Goal: Information Seeking & Learning: Learn about a topic

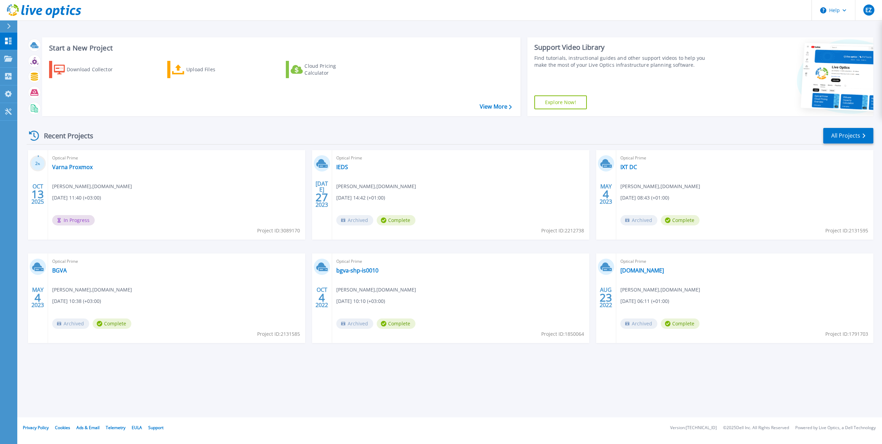
click at [208, 196] on div "Optical Prime Varna Proxmox Emiliyan Zhelezarov , TAXBACK.COM 10/13/2025, 11:40…" at bounding box center [176, 194] width 257 height 89
click at [39, 162] on span "%" at bounding box center [39, 164] width 2 height 4
click at [324, 158] on icon at bounding box center [321, 163] width 11 height 11
click at [390, 186] on span "Ivan Dimitrov , TAXBACK.COM" at bounding box center [376, 186] width 80 height 8
drag, startPoint x: 471, startPoint y: 214, endPoint x: 486, endPoint y: 204, distance: 17.8
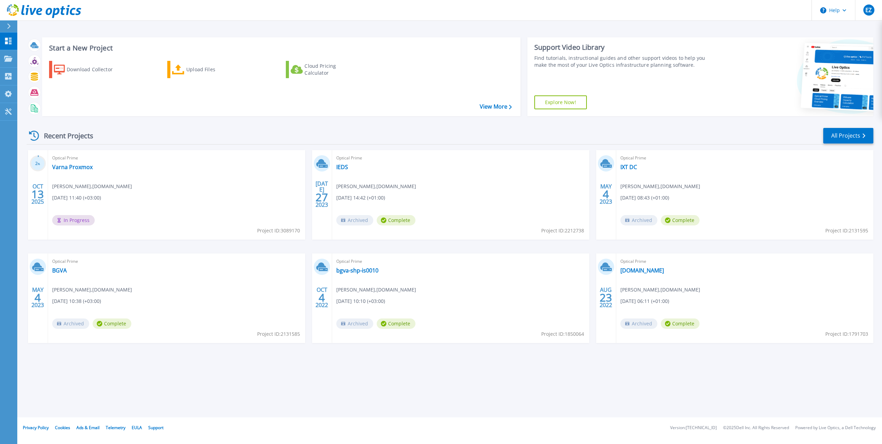
click at [477, 210] on div "Optical Prime IEDS Ivan Dimitrov , TAXBACK.COM 07/27/2023, 14:42 (+01:00) Archi…" at bounding box center [460, 194] width 257 height 89
click at [863, 134] on icon at bounding box center [863, 135] width 3 height 4
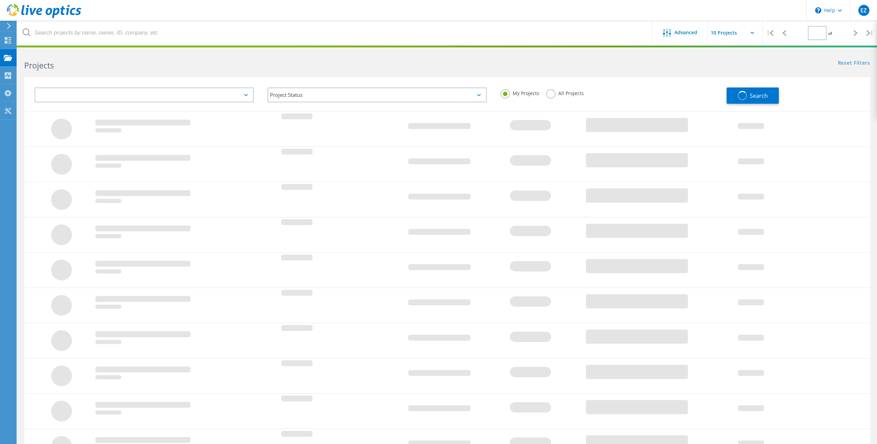
type input "1"
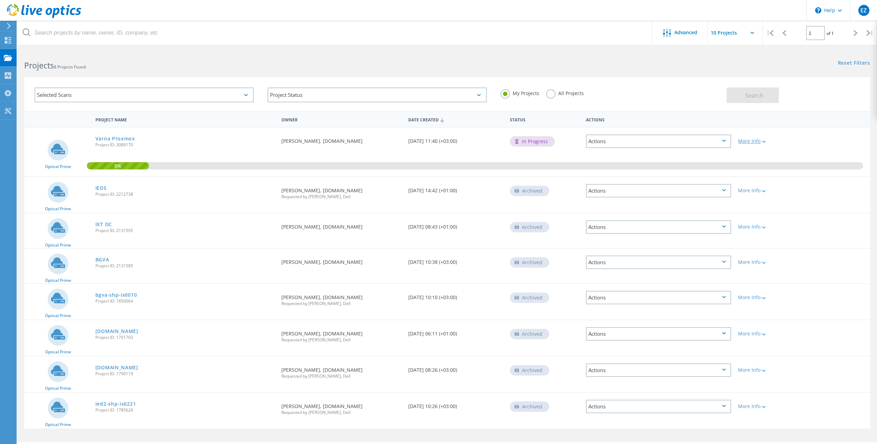
click at [757, 143] on div "More Info" at bounding box center [768, 141] width 61 height 5
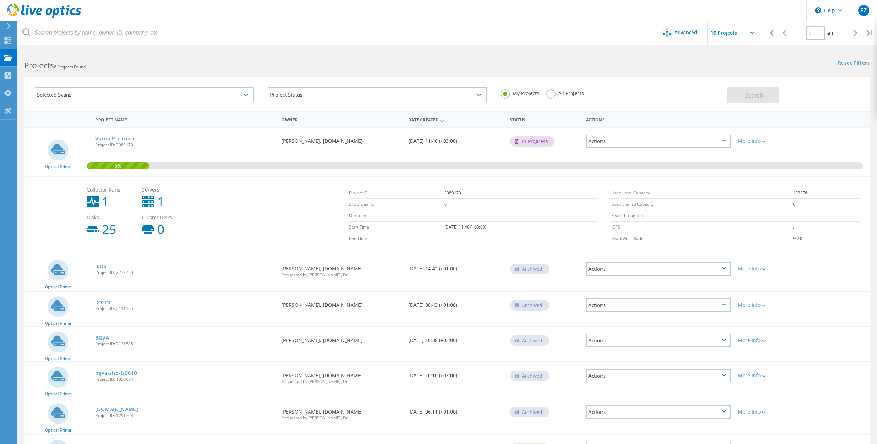
click at [725, 138] on div "Actions" at bounding box center [658, 140] width 145 height 13
click at [815, 139] on div "8%" at bounding box center [447, 152] width 846 height 49
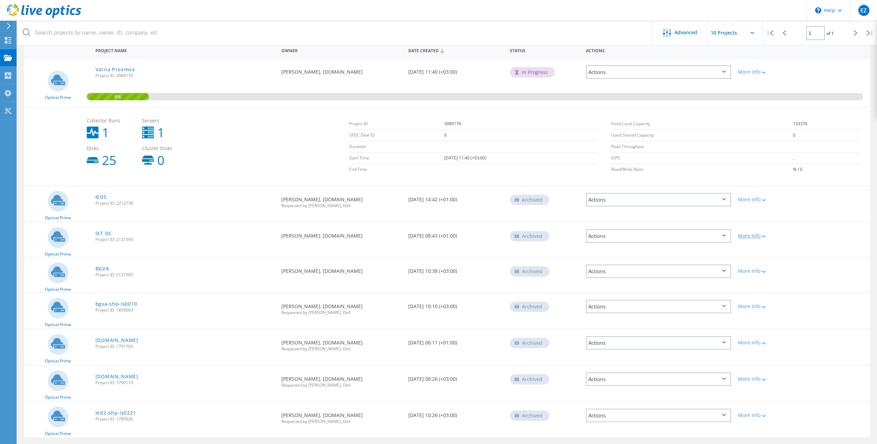
click at [753, 235] on div "More Info" at bounding box center [768, 235] width 61 height 5
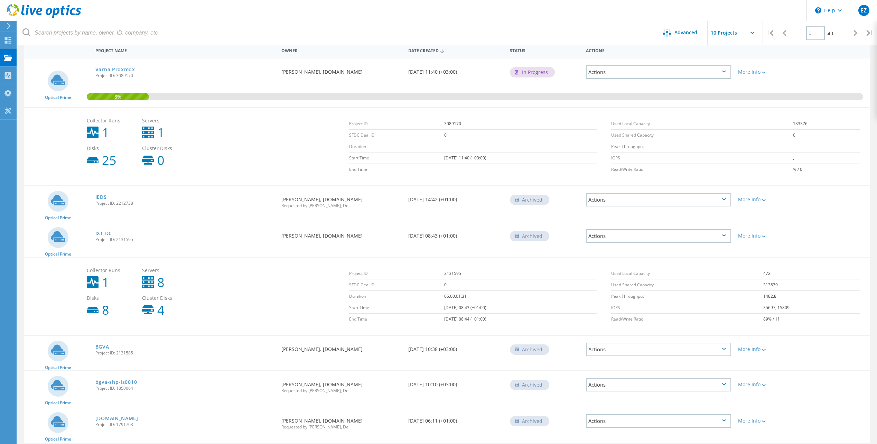
click at [52, 235] on circle at bounding box center [58, 237] width 21 height 21
drag, startPoint x: 55, startPoint y: 234, endPoint x: 68, endPoint y: 236, distance: 14.0
click at [55, 234] on icon at bounding box center [58, 236] width 14 height 10
click at [102, 231] on link "IXT DC" at bounding box center [103, 233] width 17 height 5
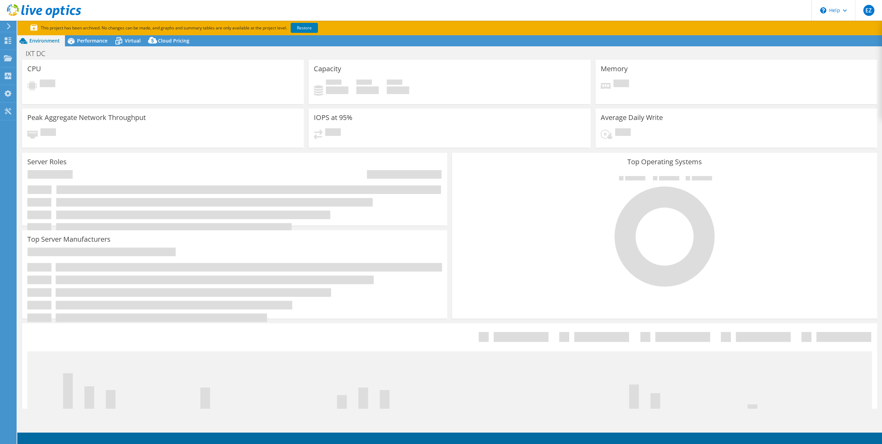
select select "EUFrankfurt"
select select "USD"
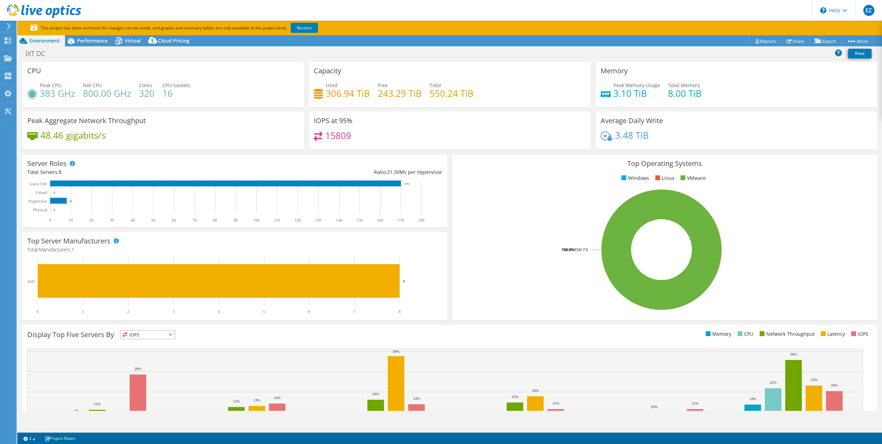
scroll to position [54, 0]
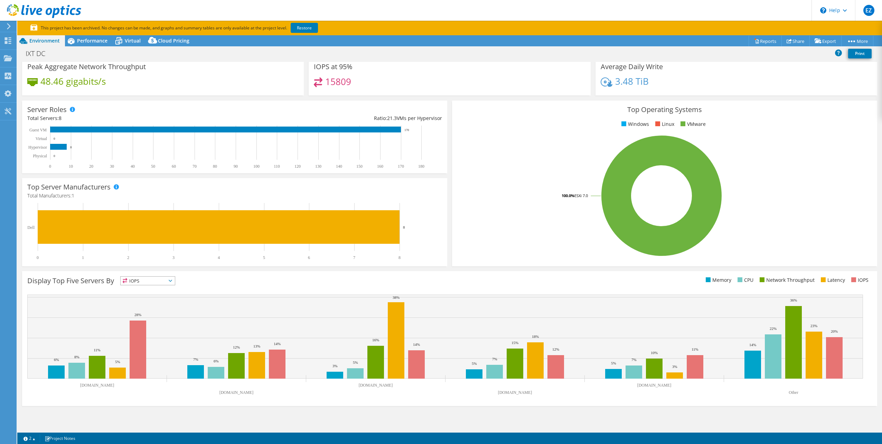
click at [172, 280] on icon at bounding box center [170, 281] width 3 height 2
click at [217, 283] on div "Display Top Five Servers By IOPS IOPS" at bounding box center [238, 281] width 422 height 11
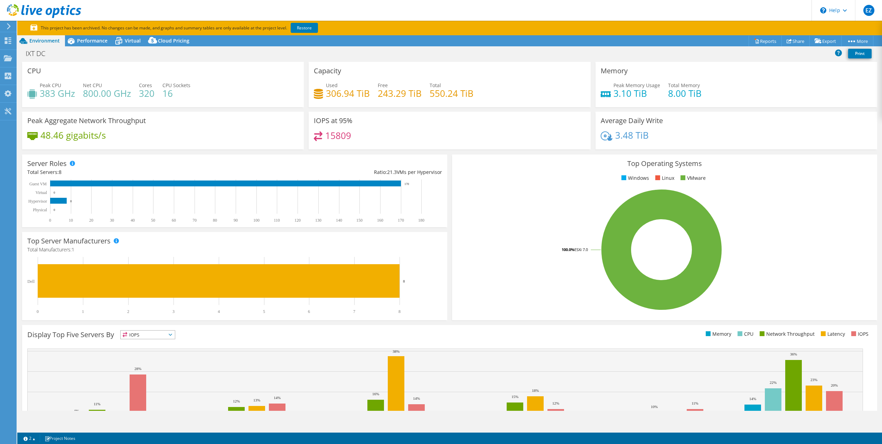
drag, startPoint x: 368, startPoint y: 173, endPoint x: 445, endPoint y: 175, distance: 77.1
click at [445, 175] on div "Server Roles Physical Servers represent bare metal servers that were targets of…" at bounding box center [235, 190] width 430 height 77
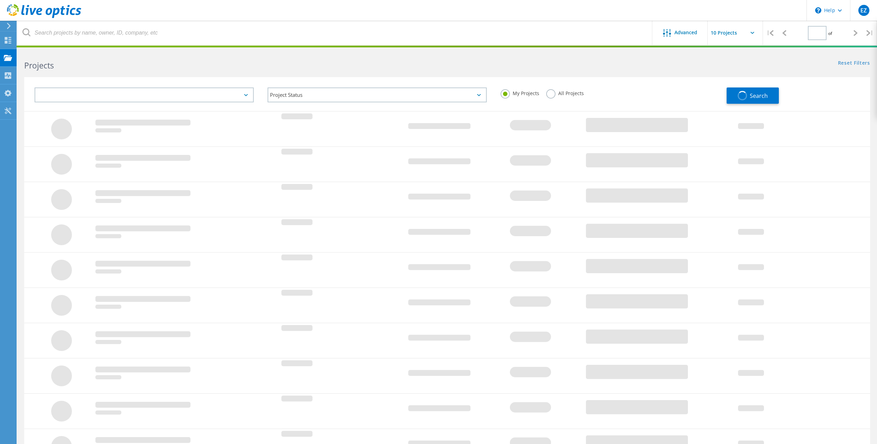
type input "1"
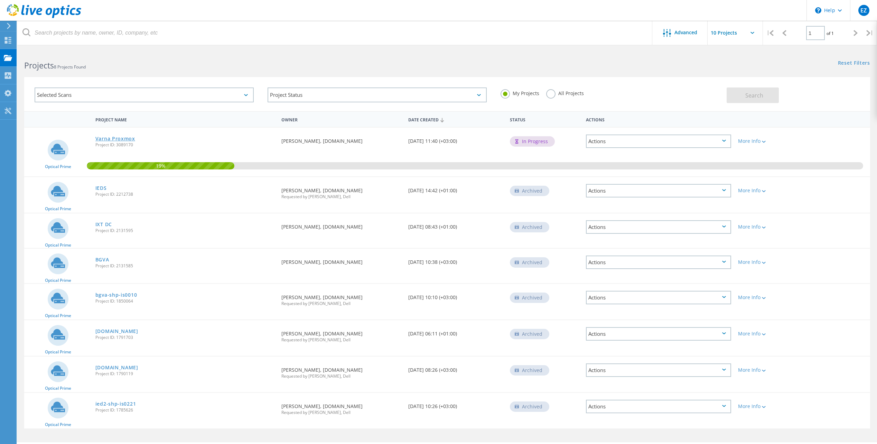
click at [110, 136] on link "Varna Proxmox" at bounding box center [115, 138] width 40 height 5
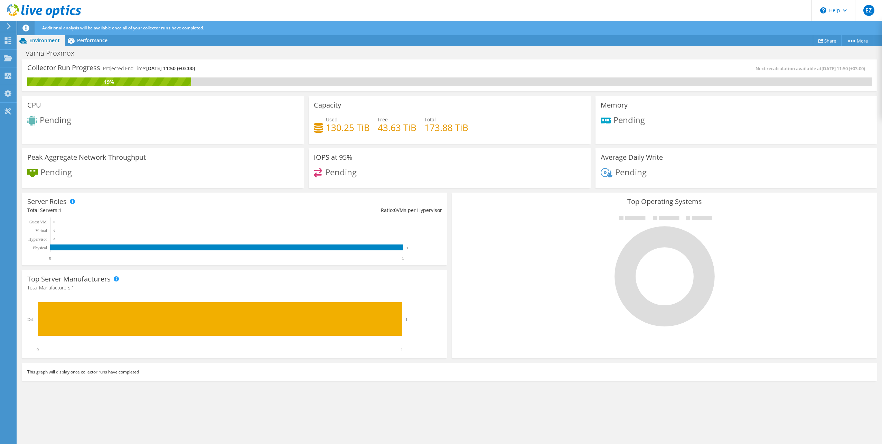
drag, startPoint x: 393, startPoint y: 210, endPoint x: 445, endPoint y: 210, distance: 51.5
click at [445, 210] on div "Server Roles Physical Servers represent bare metal servers that were targets of…" at bounding box center [234, 228] width 425 height 73
click at [53, 237] on rect at bounding box center [232, 238] width 411 height 43
click at [292, 398] on div "Collector Run Progress Projected End Time: [DATE] 11:50 (+03:00) Next recalcula…" at bounding box center [449, 251] width 865 height 385
click at [85, 37] on span "Performance" at bounding box center [92, 40] width 30 height 7
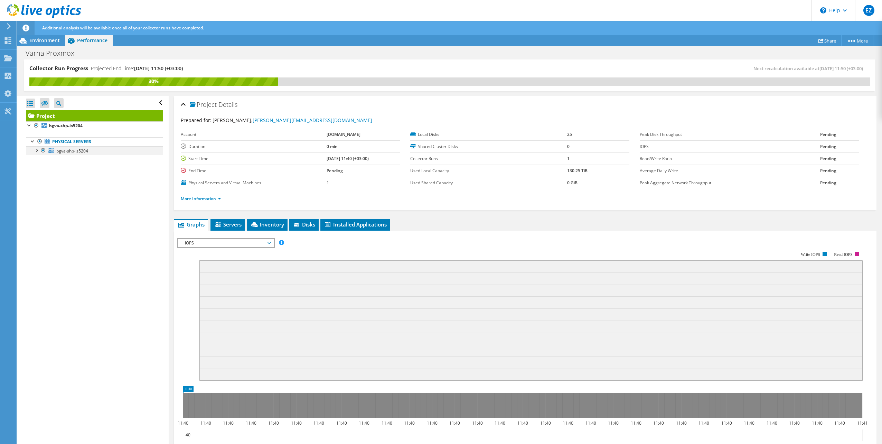
click at [34, 150] on div at bounding box center [36, 149] width 7 height 7
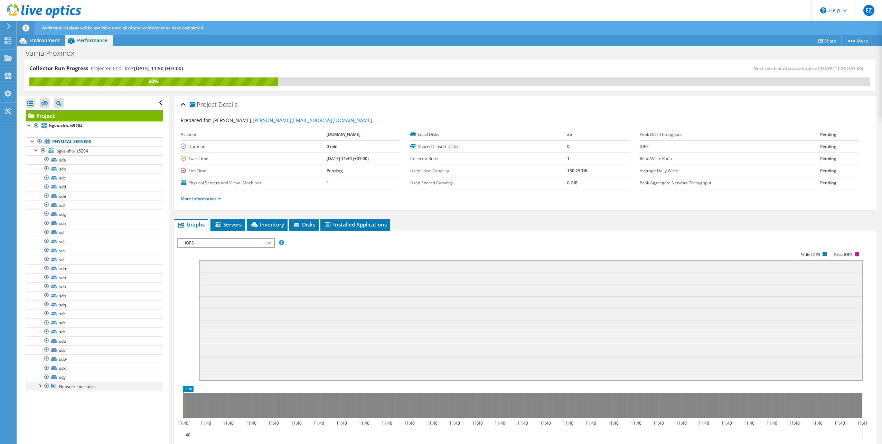
click at [42, 387] on div at bounding box center [39, 384] width 7 height 7
click at [36, 40] on span "Environment" at bounding box center [44, 40] width 30 height 7
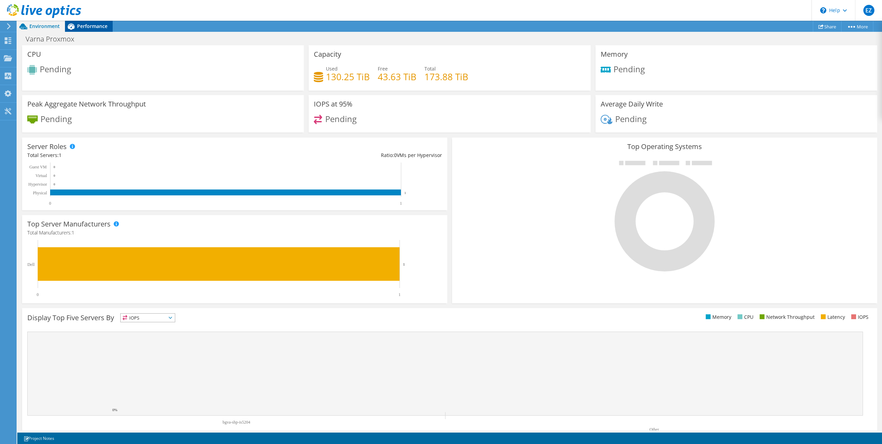
click at [93, 28] on span "Performance" at bounding box center [92, 26] width 30 height 7
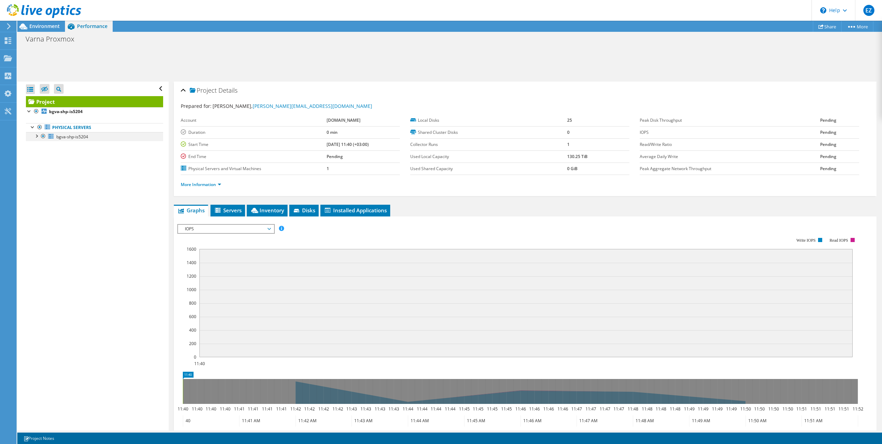
click at [37, 135] on div at bounding box center [36, 135] width 7 height 7
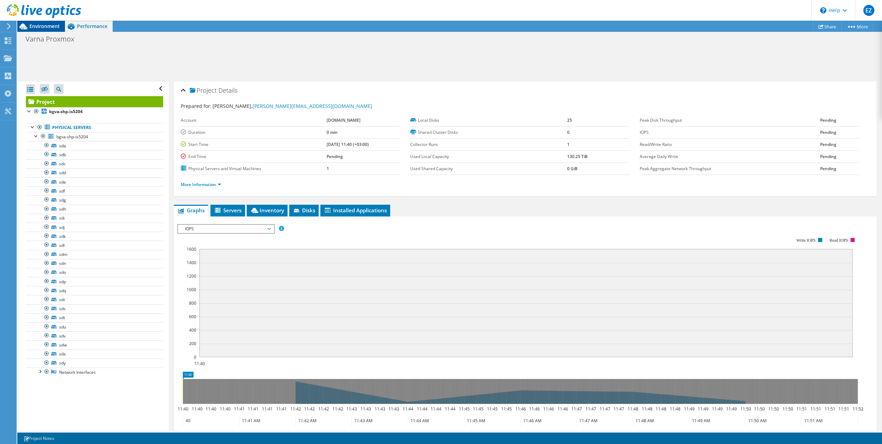
click at [40, 27] on span "Environment" at bounding box center [44, 26] width 30 height 7
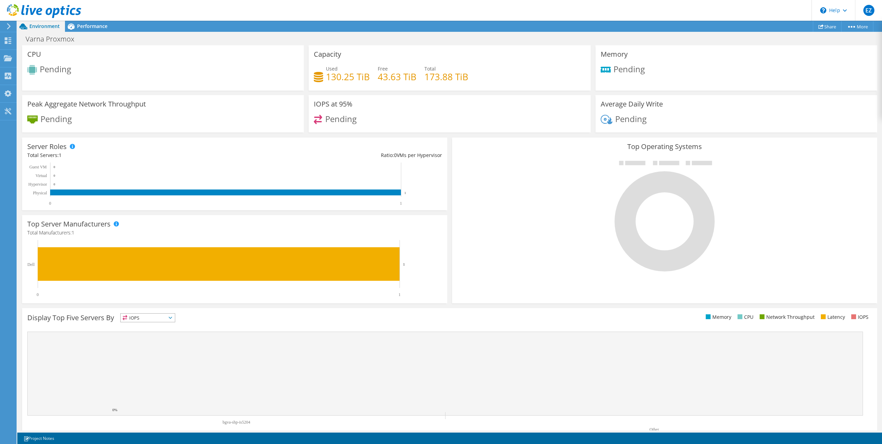
click at [45, 30] on div "Environment" at bounding box center [41, 26] width 48 height 11
click at [9, 23] on icon at bounding box center [8, 26] width 5 height 6
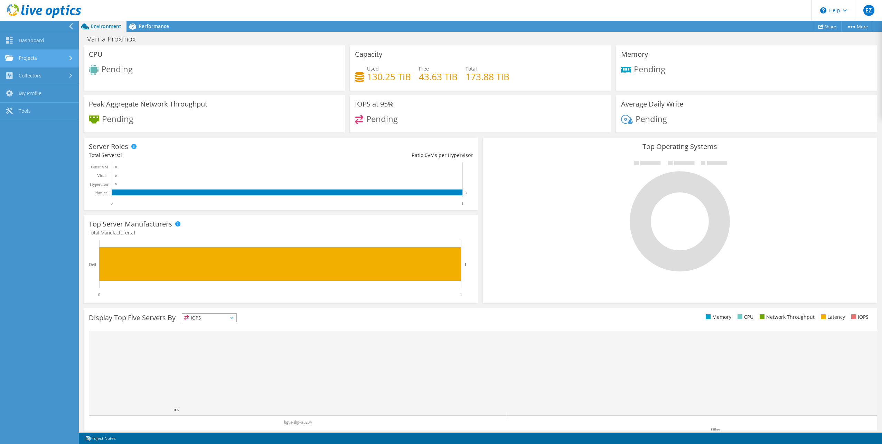
click at [42, 56] on link "Projects" at bounding box center [39, 59] width 79 height 18
click at [62, 58] on link "Projects" at bounding box center [39, 59] width 79 height 18
click at [69, 21] on div at bounding box center [40, 11] width 81 height 23
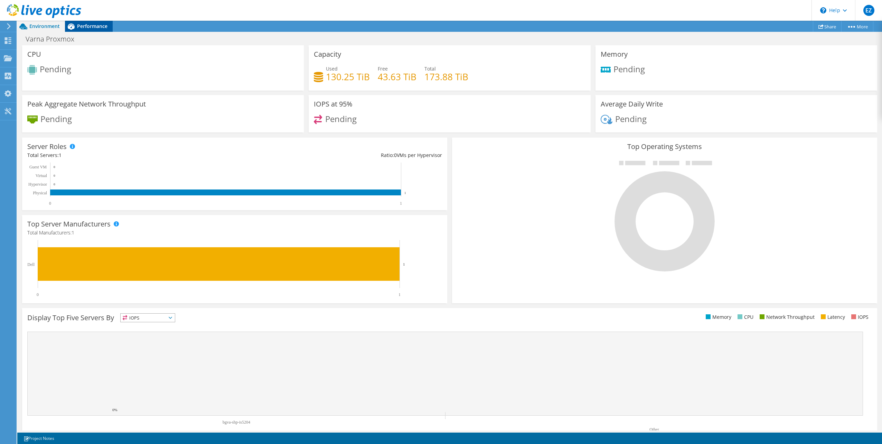
click at [87, 27] on span "Performance" at bounding box center [92, 26] width 30 height 7
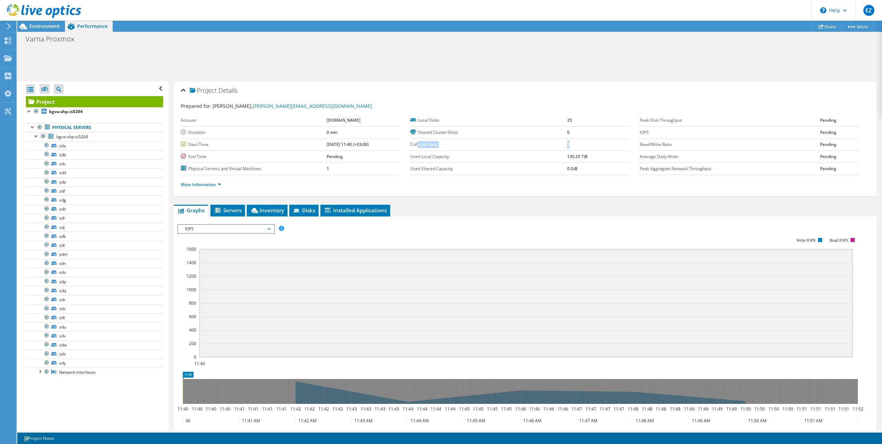
drag, startPoint x: 458, startPoint y: 142, endPoint x: 584, endPoint y: 143, distance: 125.8
click at [584, 143] on tr "Collector Runs 1" at bounding box center [519, 144] width 219 height 12
click at [688, 147] on label "Read/Write Ratio" at bounding box center [730, 144] width 180 height 7
click at [218, 185] on link "More Information" at bounding box center [201, 184] width 40 height 6
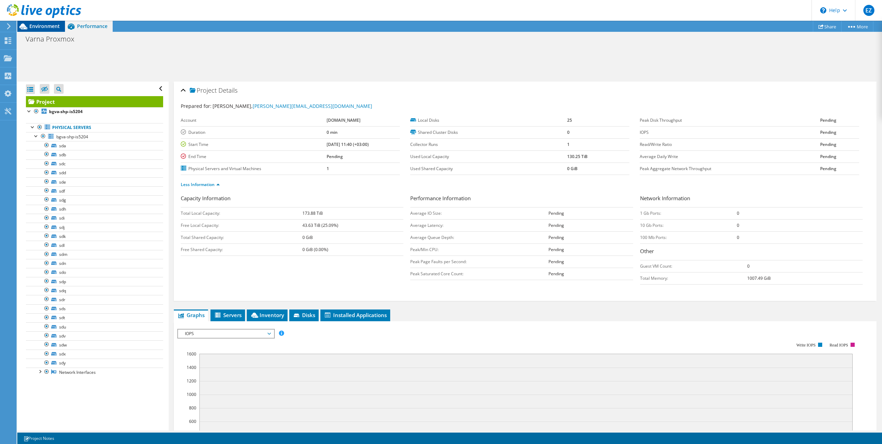
click at [42, 26] on span "Environment" at bounding box center [44, 26] width 30 height 7
